Goal: Information Seeking & Learning: Learn about a topic

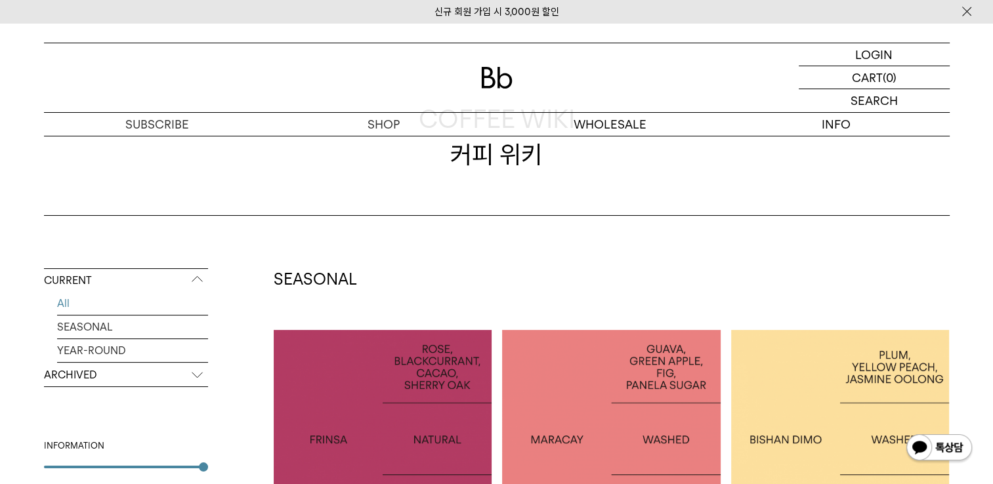
scroll to position [197, 0]
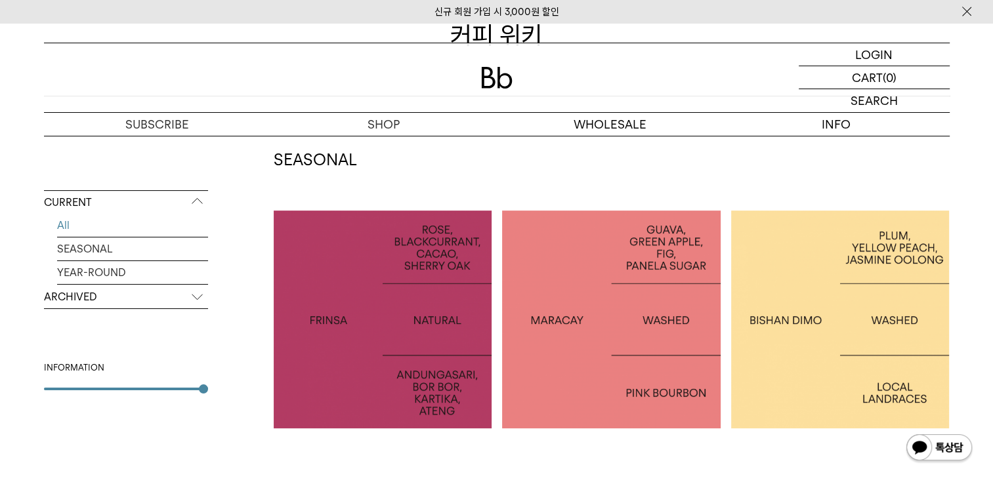
click at [803, 304] on div at bounding box center [840, 320] width 219 height 219
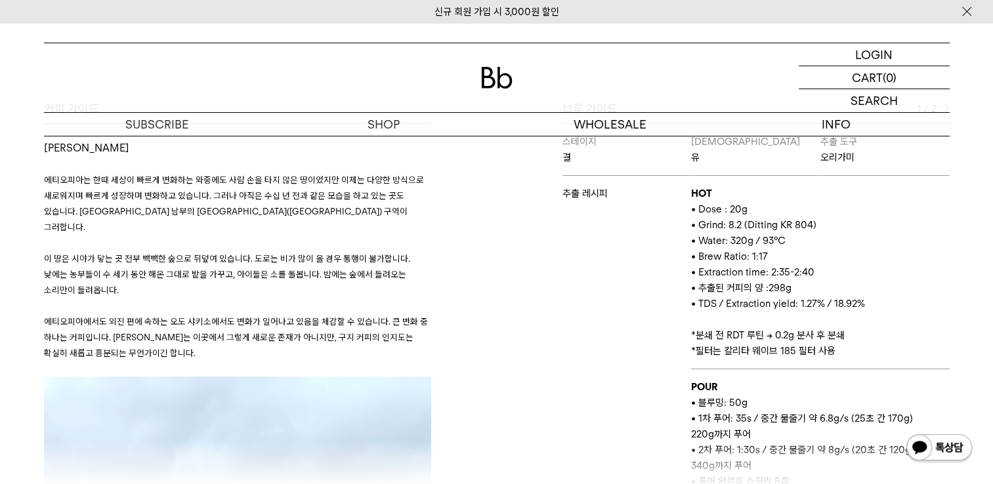
scroll to position [525, 0]
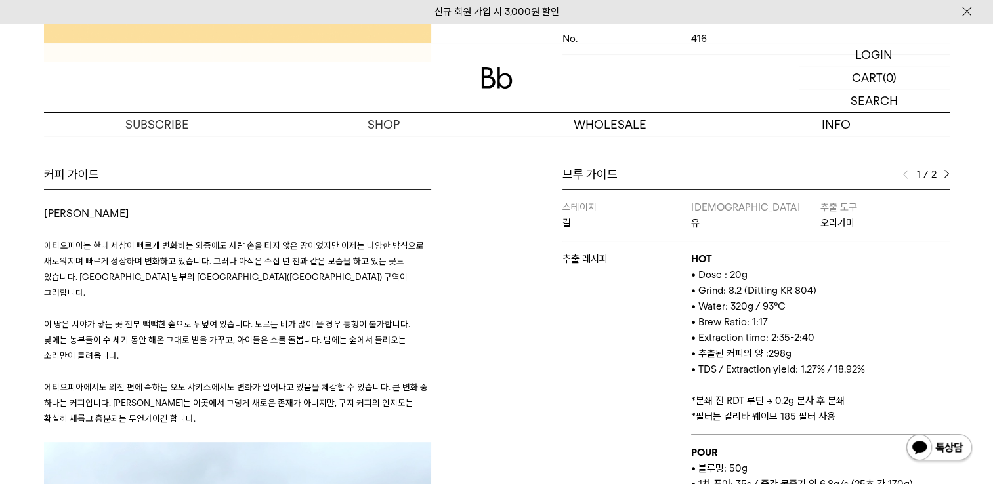
click at [944, 177] on img at bounding box center [947, 174] width 6 height 9
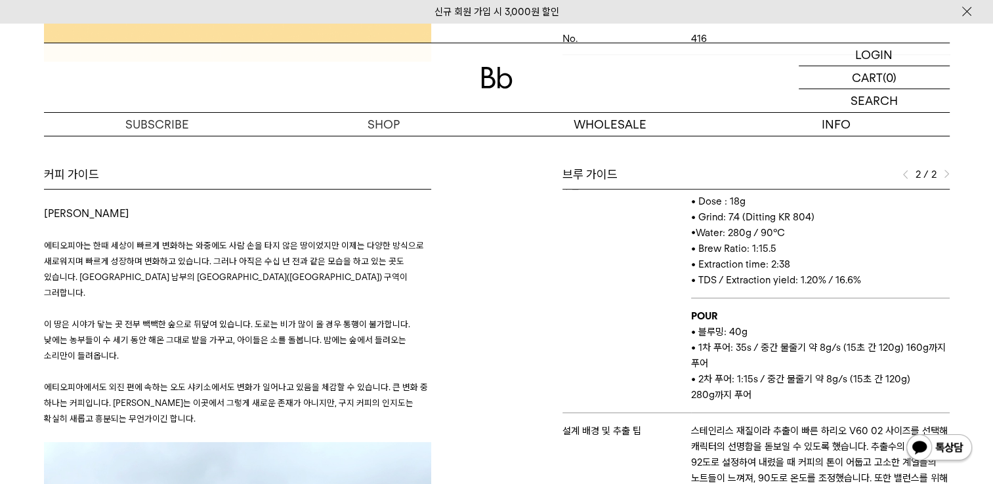
scroll to position [131, 0]
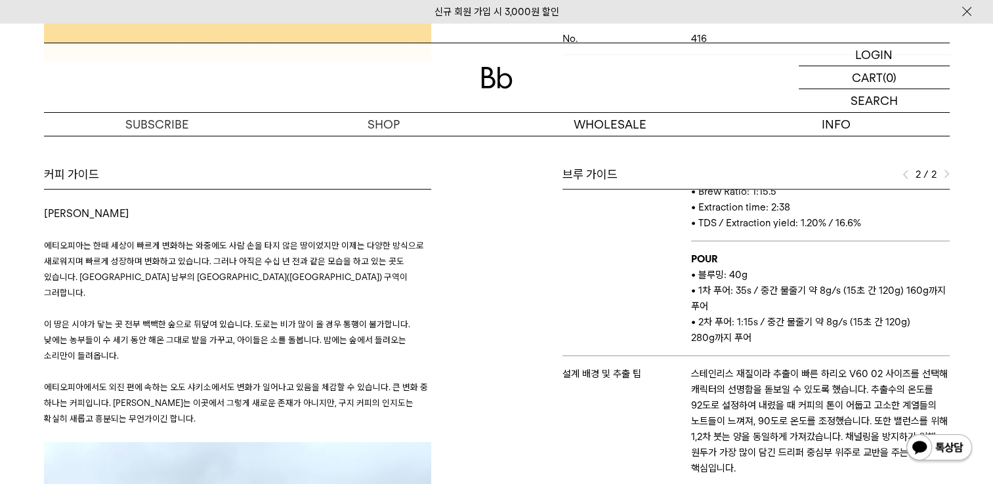
click at [905, 175] on img at bounding box center [905, 174] width 6 height 9
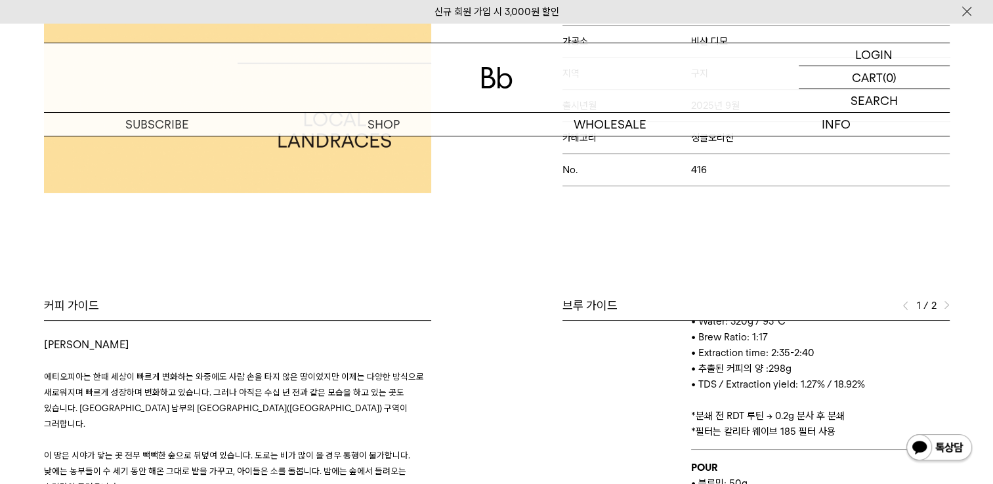
scroll to position [0, 0]
